Goal: Find specific page/section

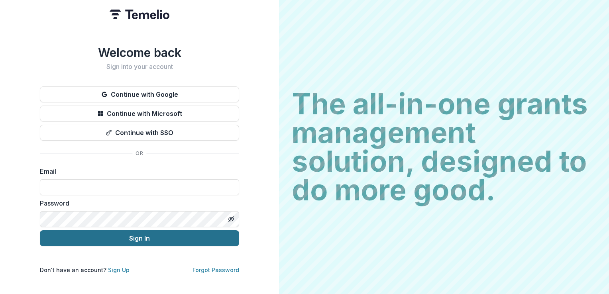
type input "**********"
click at [146, 243] on button "Sign In" at bounding box center [139, 238] width 199 height 16
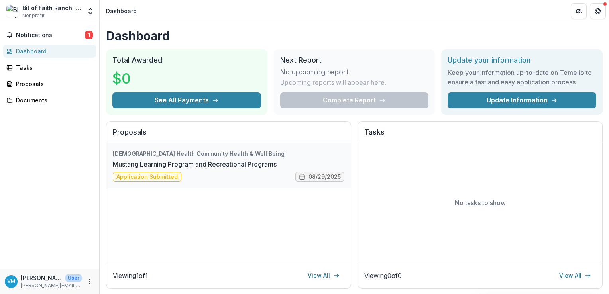
click at [233, 163] on link "Mustang Learning Program and Recreational Programs" at bounding box center [195, 164] width 164 height 10
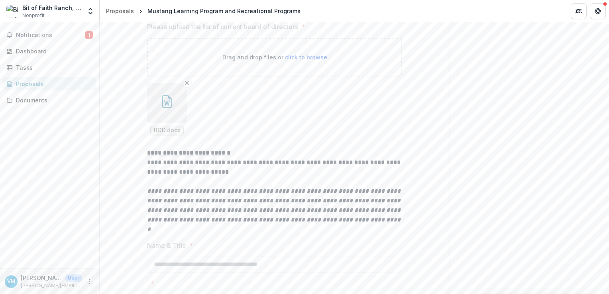
scroll to position [2567, 0]
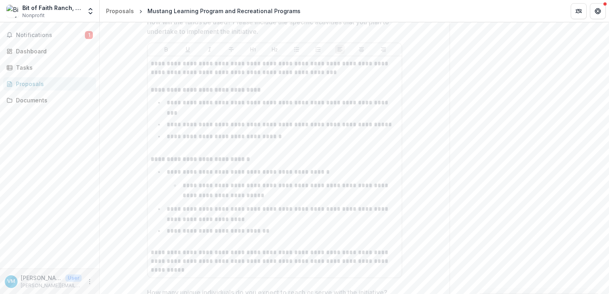
scroll to position [1212, 0]
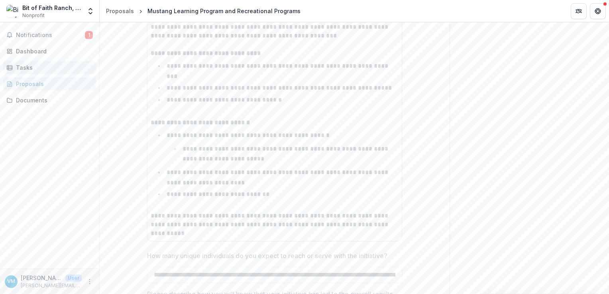
click at [24, 68] on div "Tasks" at bounding box center [53, 67] width 74 height 8
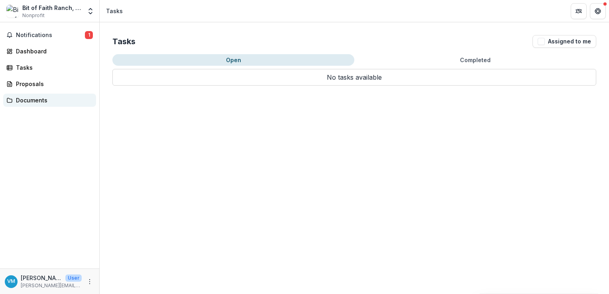
click at [27, 102] on div "Documents" at bounding box center [53, 100] width 74 height 8
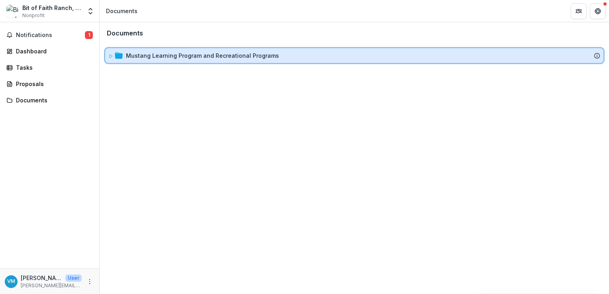
click at [110, 55] on icon at bounding box center [111, 56] width 3 height 3
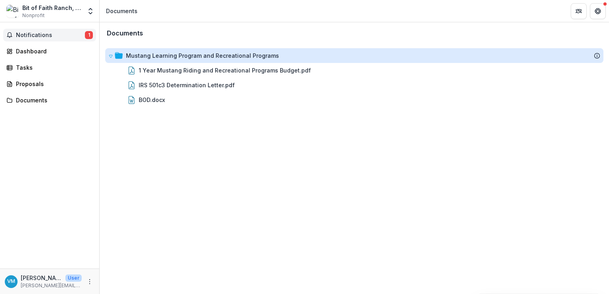
click at [34, 32] on span "Notifications" at bounding box center [50, 35] width 69 height 7
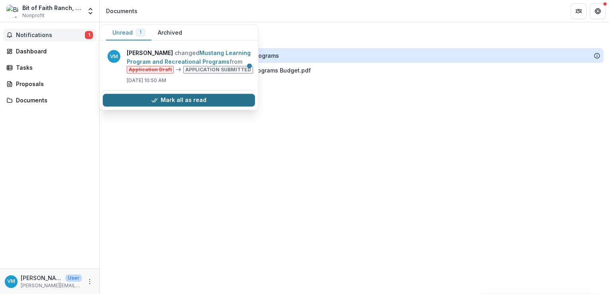
click at [210, 106] on button "Mark all as read" at bounding box center [179, 100] width 152 height 13
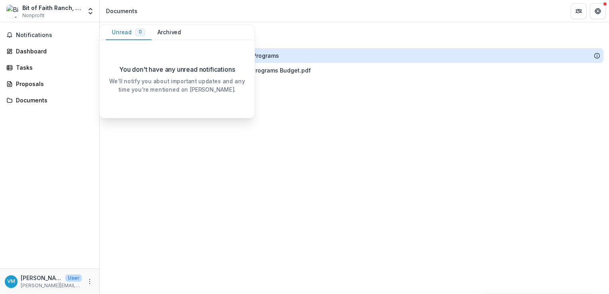
click at [333, 204] on div "Documents Mustang Learning Program and Recreational Programs 1 Year Mustang Rid…" at bounding box center [354, 158] width 509 height 272
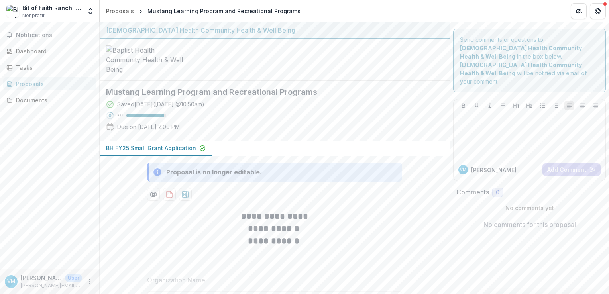
click at [141, 152] on p "BH FY25 Small Grant Application" at bounding box center [151, 148] width 90 height 8
